Goal: Navigation & Orientation: Find specific page/section

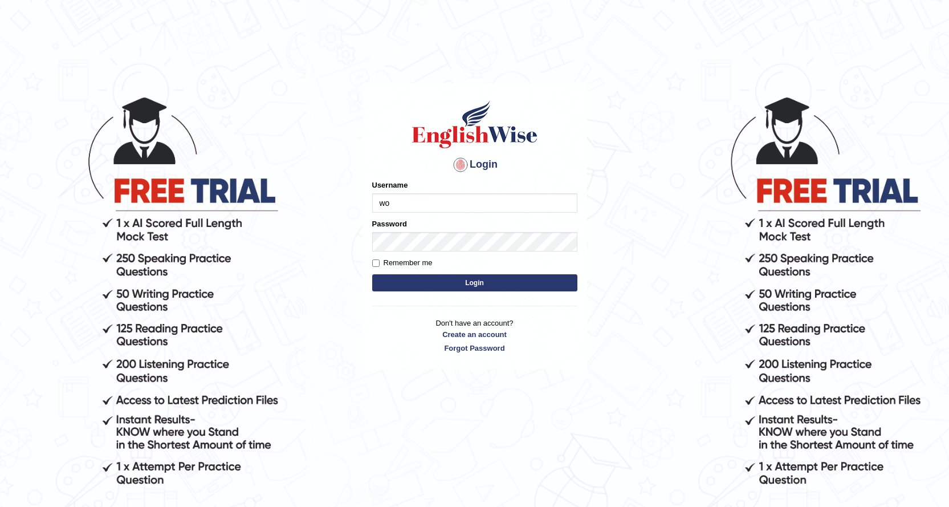
type input "w"
type input "0410746610"
click at [394, 278] on button "Login" at bounding box center [474, 282] width 205 height 17
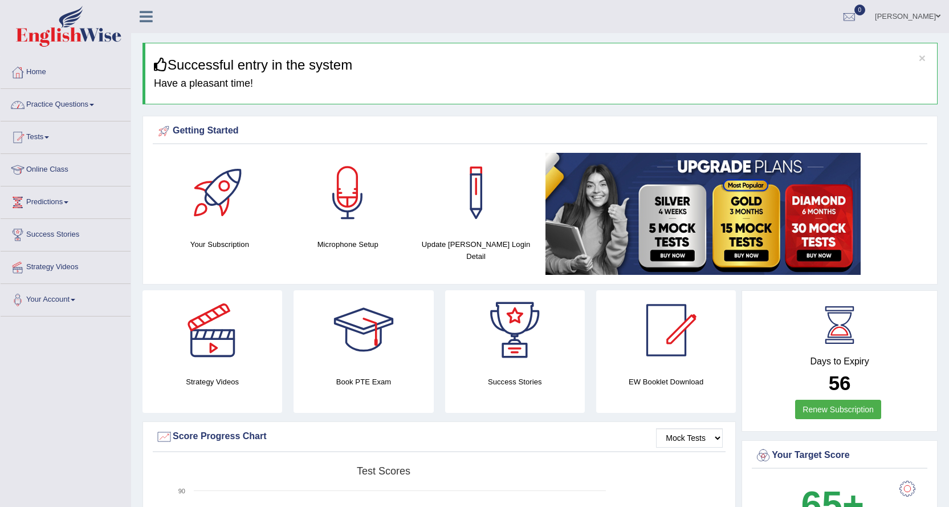
click at [94, 104] on span at bounding box center [91, 105] width 5 height 2
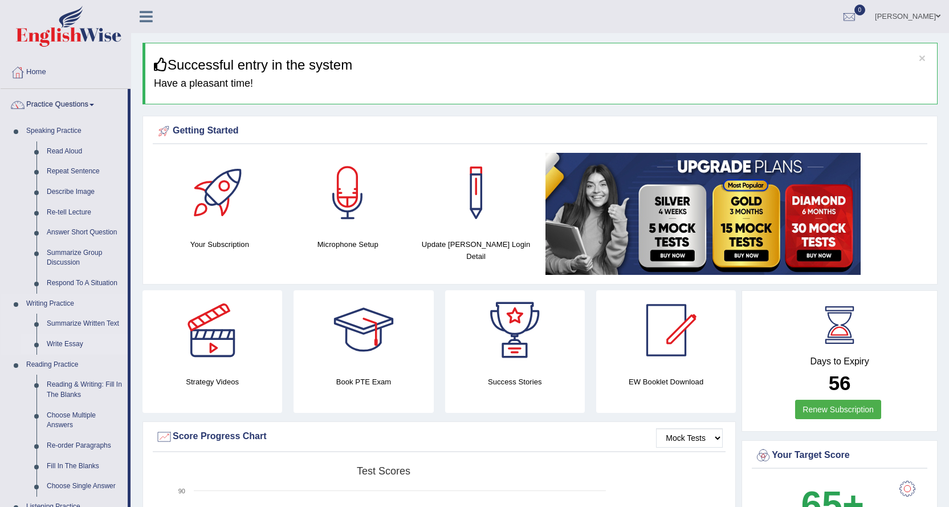
click at [74, 342] on link "Write Essay" at bounding box center [85, 344] width 86 height 21
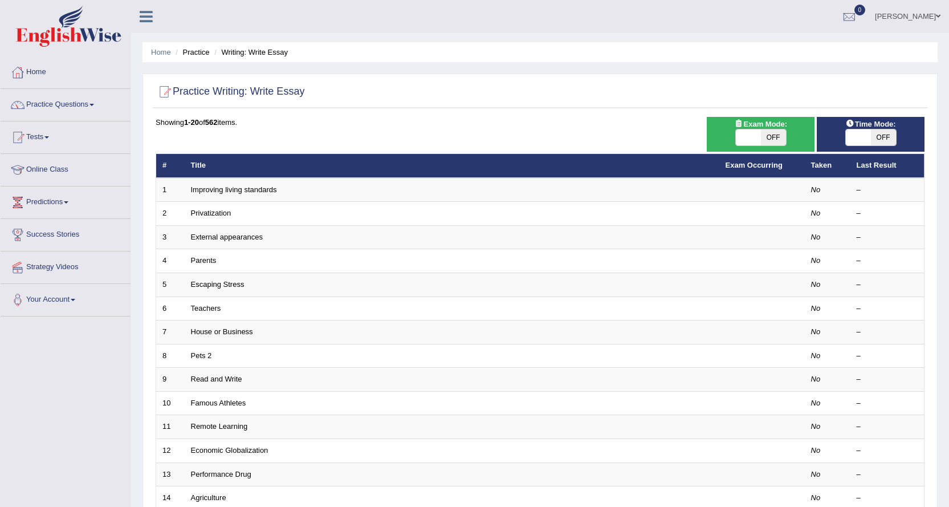
click at [93, 103] on link "Practice Questions" at bounding box center [66, 103] width 130 height 28
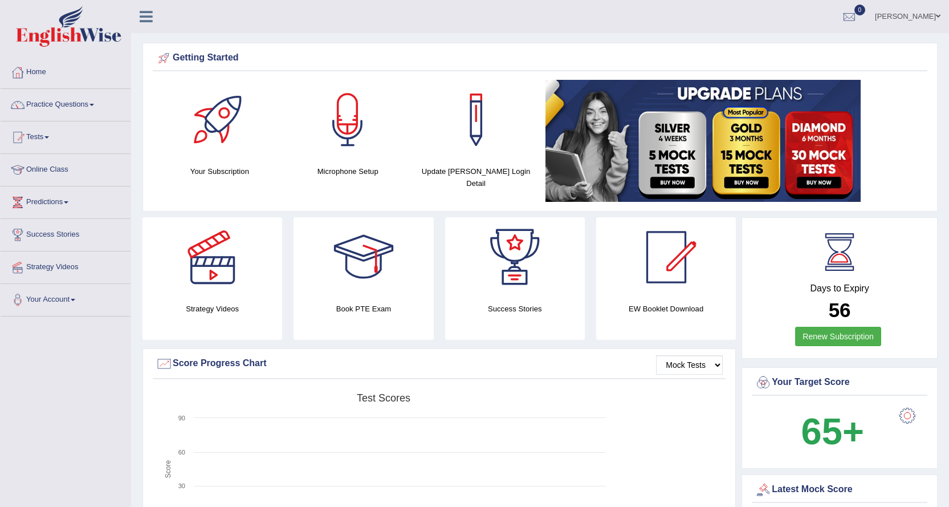
click at [380, 311] on h4 "Book PTE Exam" at bounding box center [363, 309] width 140 height 12
click at [364, 268] on div at bounding box center [364, 257] width 80 height 80
click at [585, 309] on h4 "EW Booklet Download" at bounding box center [515, 309] width 140 height 12
click at [665, 271] on div at bounding box center [666, 257] width 80 height 80
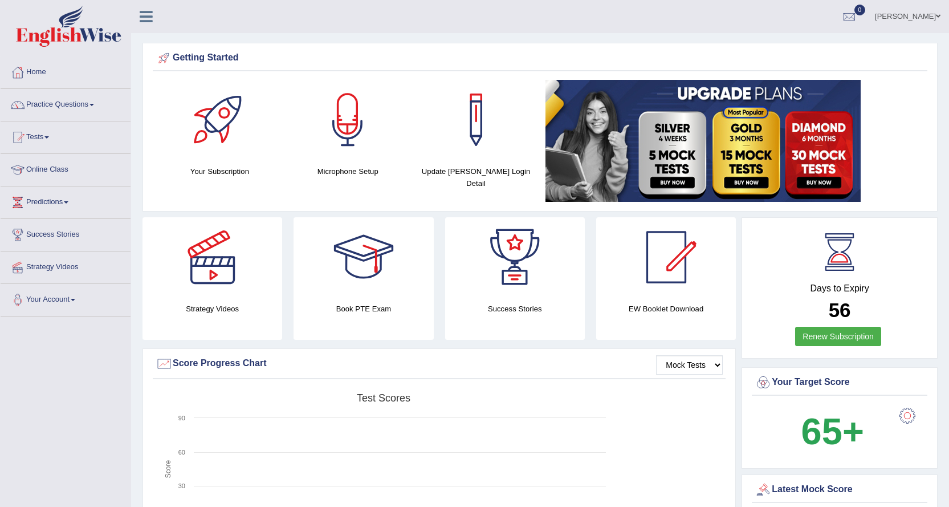
click at [671, 265] on div at bounding box center [666, 257] width 80 height 80
